Goal: Navigation & Orientation: Understand site structure

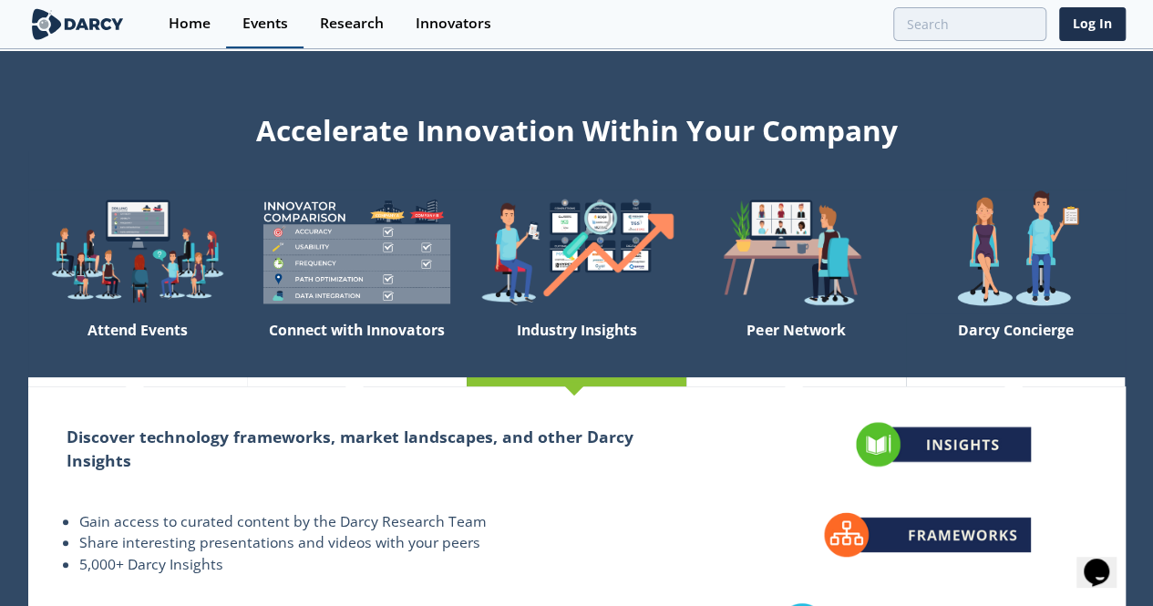
click at [250, 27] on div "Events" at bounding box center [266, 23] width 46 height 15
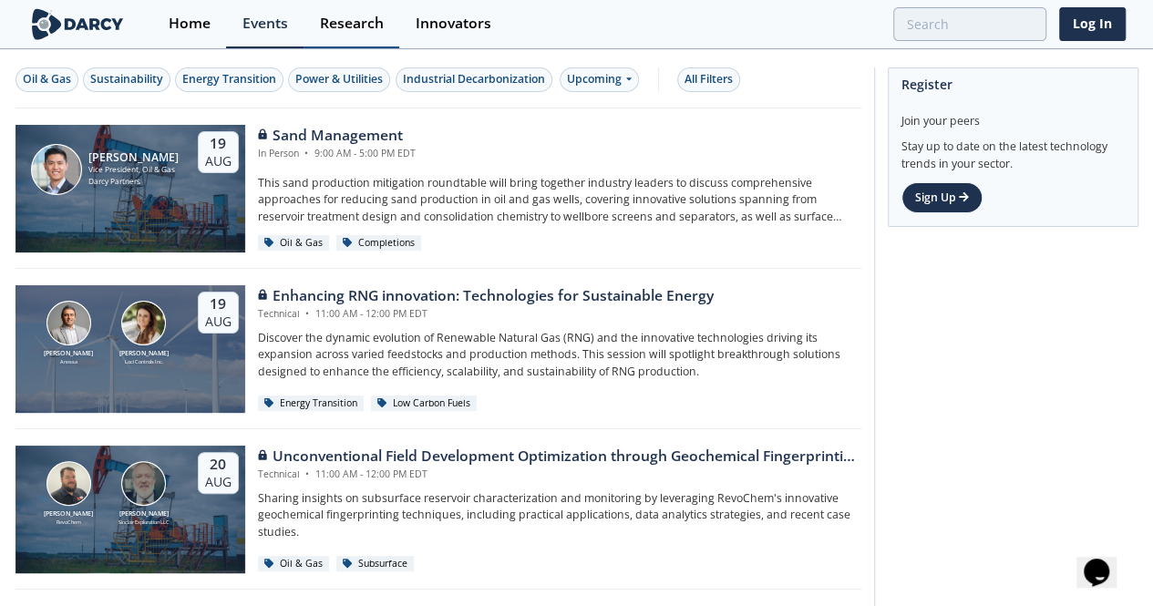
click at [345, 34] on link "Research" at bounding box center [352, 24] width 96 height 48
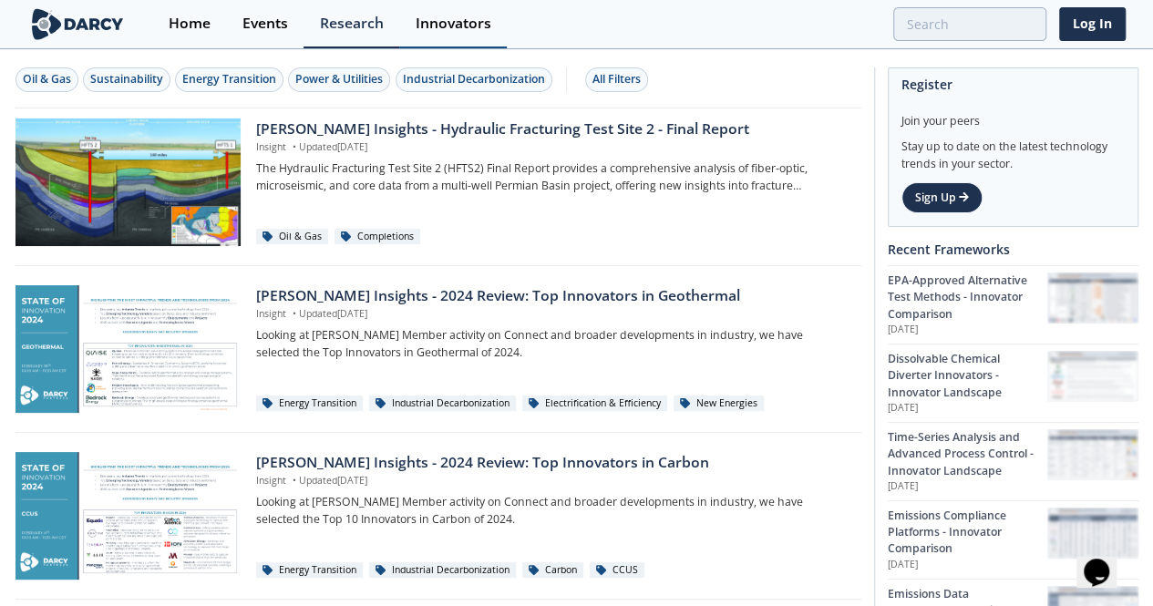
click at [449, 26] on div "Innovators" at bounding box center [454, 23] width 76 height 15
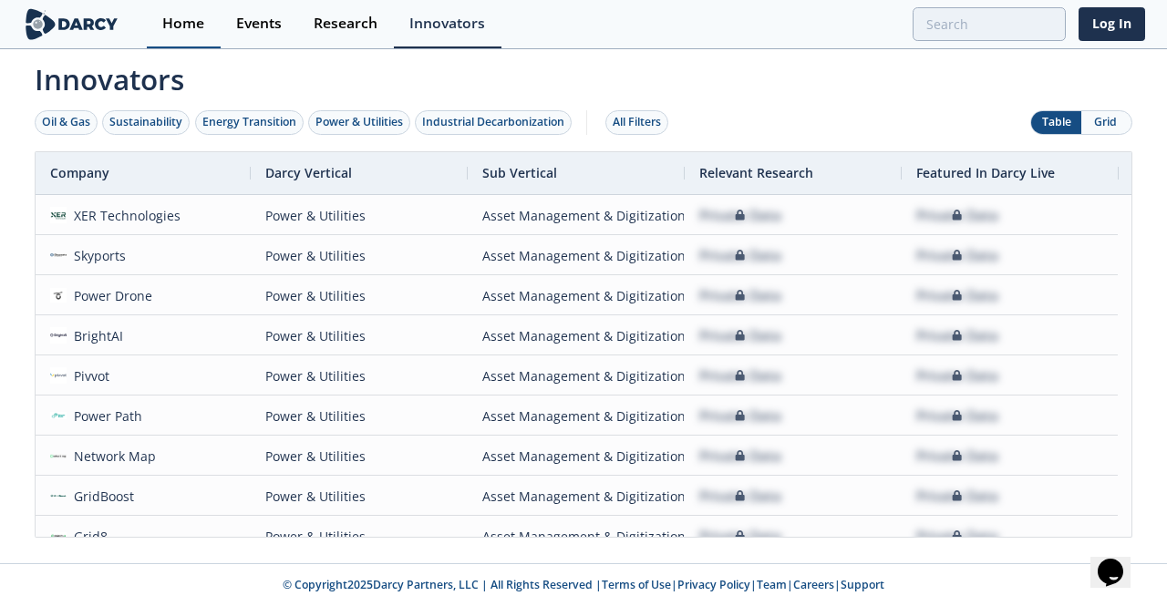
click at [171, 21] on div "Home" at bounding box center [183, 23] width 42 height 15
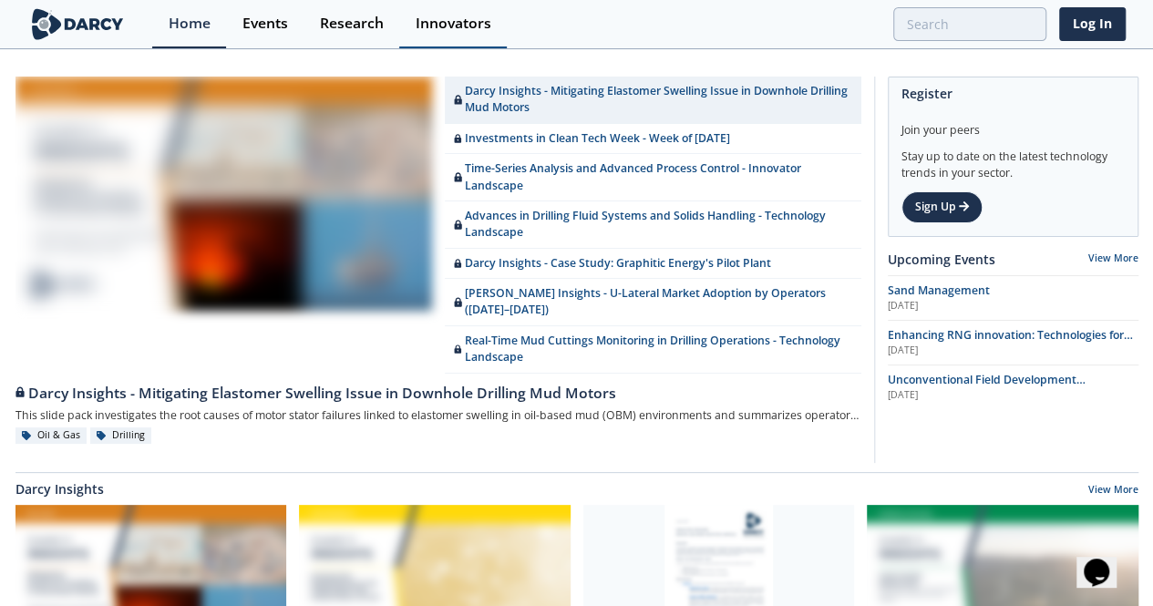
click at [416, 19] on div "Innovators" at bounding box center [454, 23] width 76 height 15
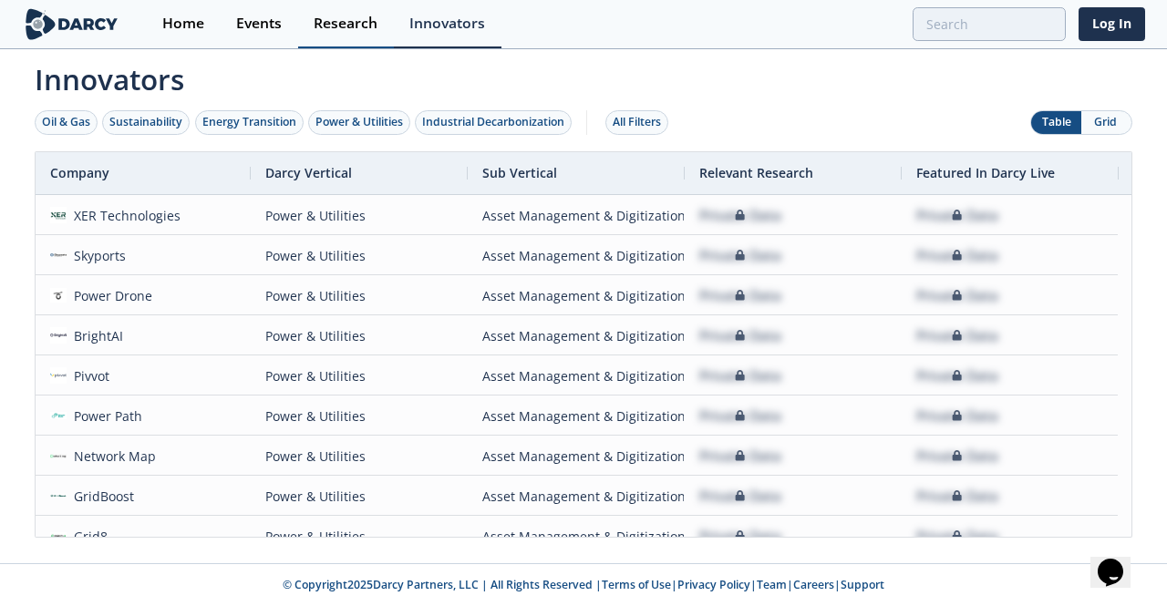
click at [332, 25] on div "Research" at bounding box center [346, 23] width 64 height 15
